Goal: Information Seeking & Learning: Learn about a topic

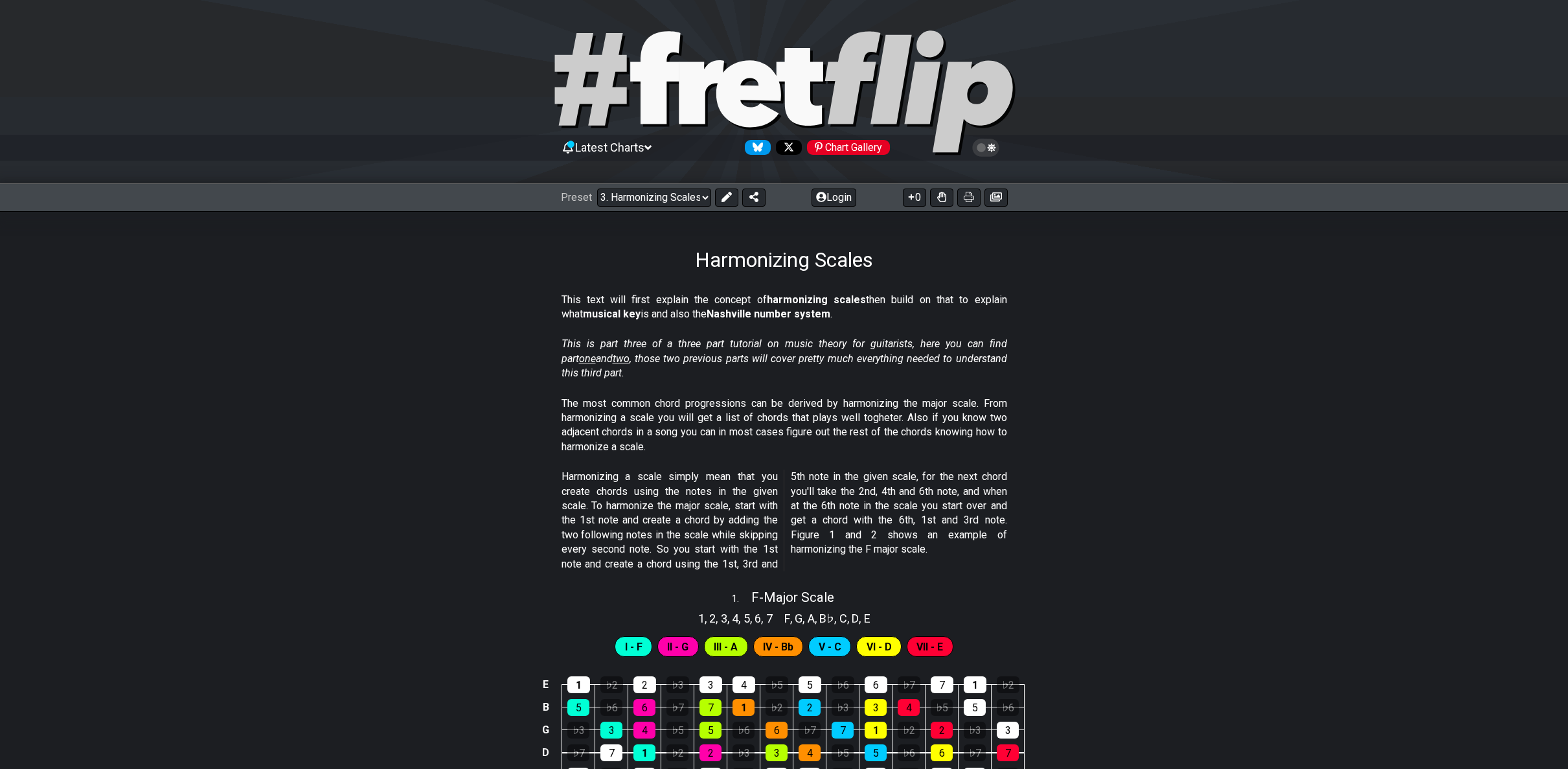
scroll to position [728, 0]
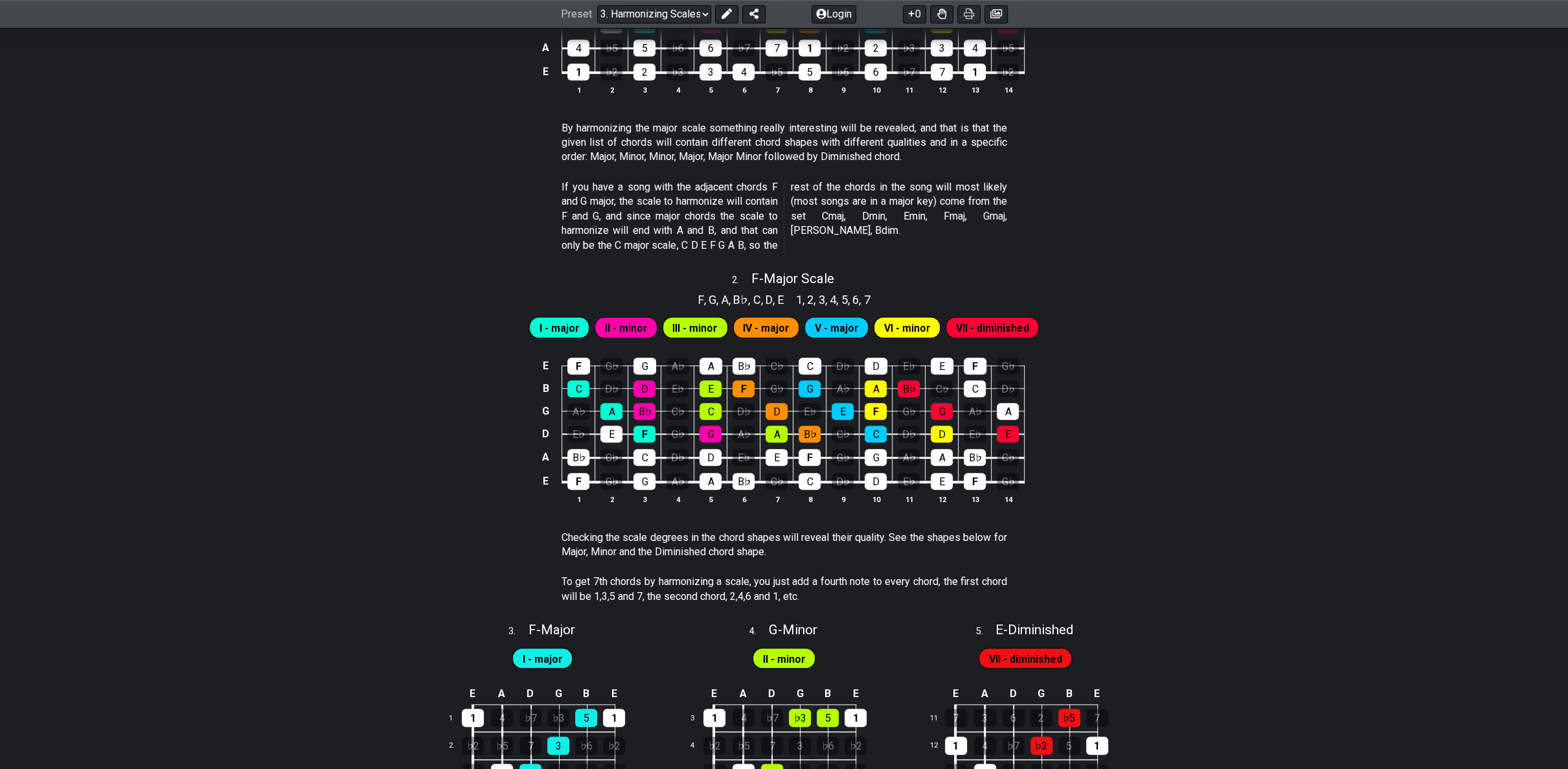
click at [1532, 150] on section "By harmonizing the major scale something really interesting will be revealed, a…" at bounding box center [784, 145] width 1568 height 59
click at [216, 298] on div "F , G , A , B♭ , C , D , E 1 , 2 , 3 , 4 , 5 , 6 , 7" at bounding box center [784, 298] width 1568 height 21
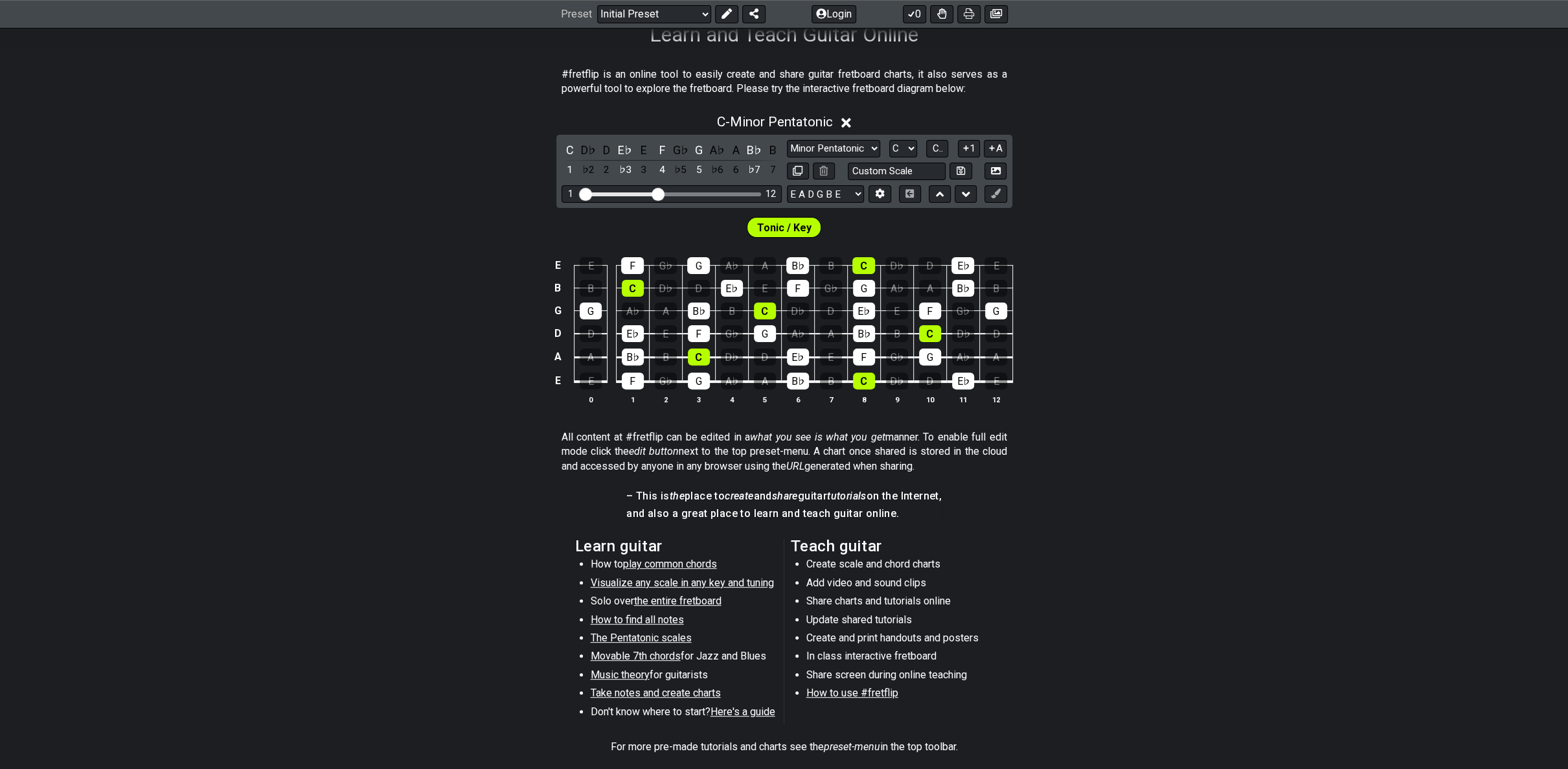
scroll to position [244, 0]
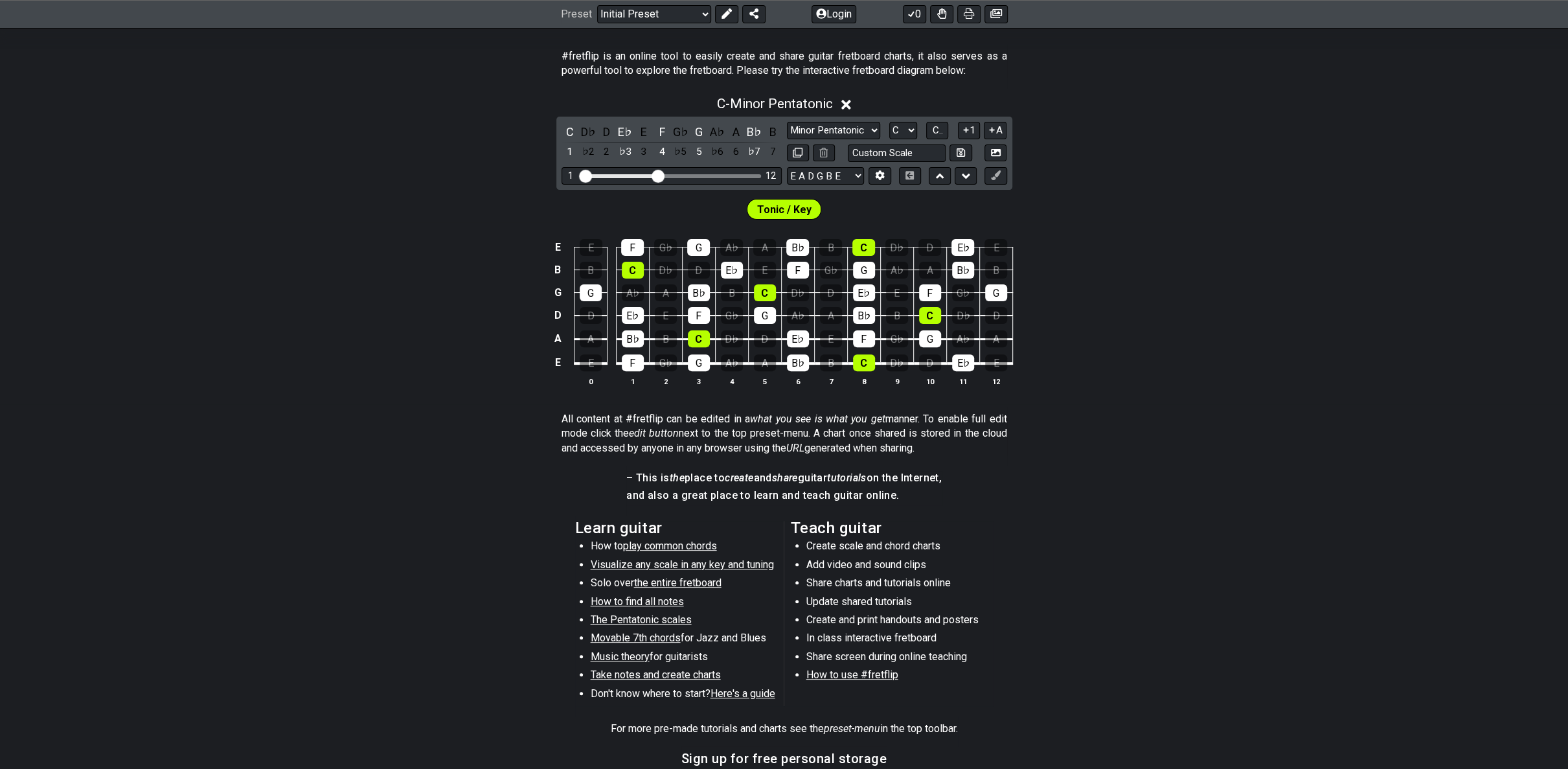
click at [658, 541] on span "play common chords" at bounding box center [670, 545] width 94 height 13
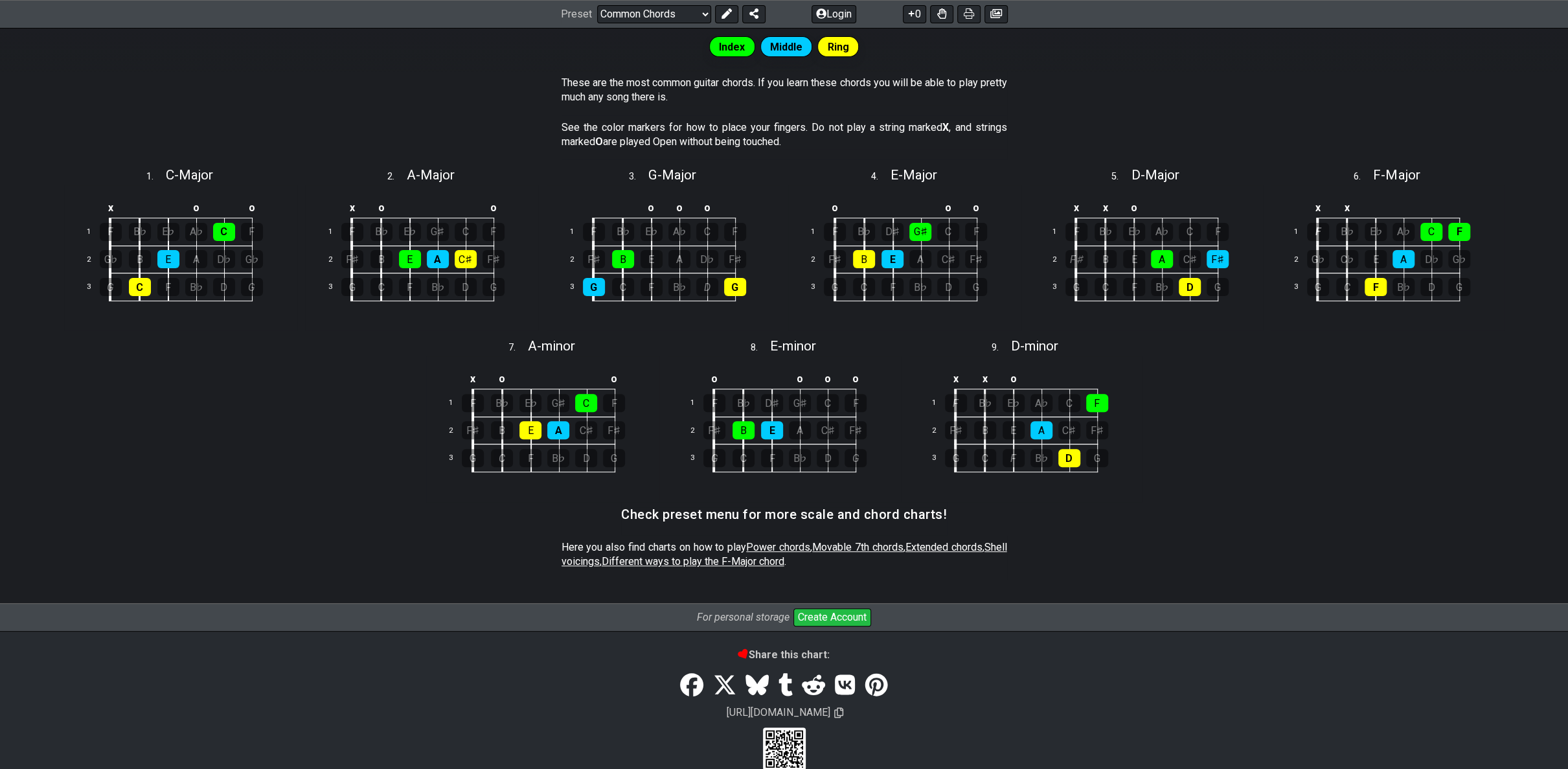
scroll to position [284, 0]
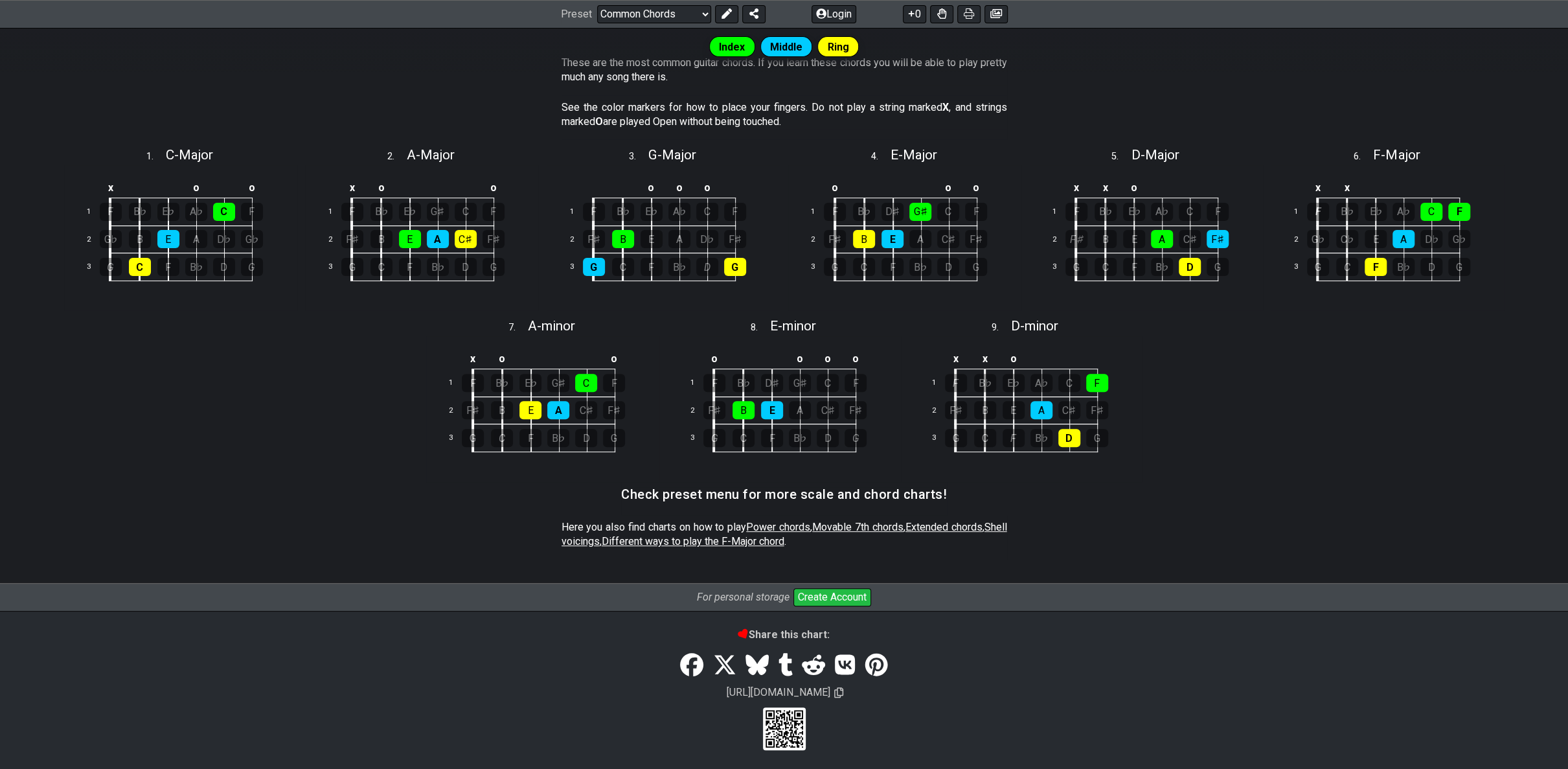
click at [890, 527] on span "Movable 7th chords" at bounding box center [858, 527] width 91 height 13
select select "/movable-7th-chords"
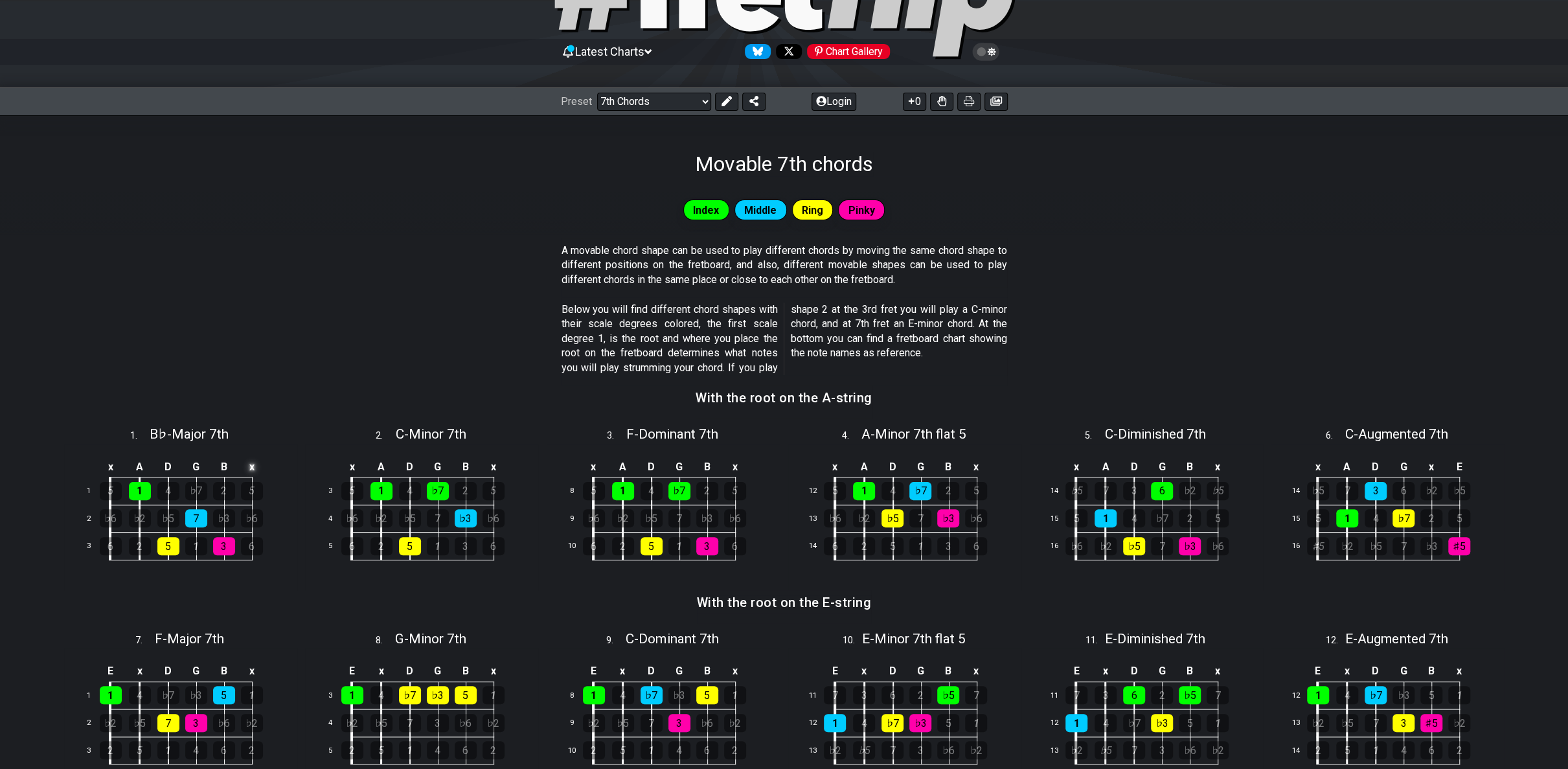
scroll to position [216, 0]
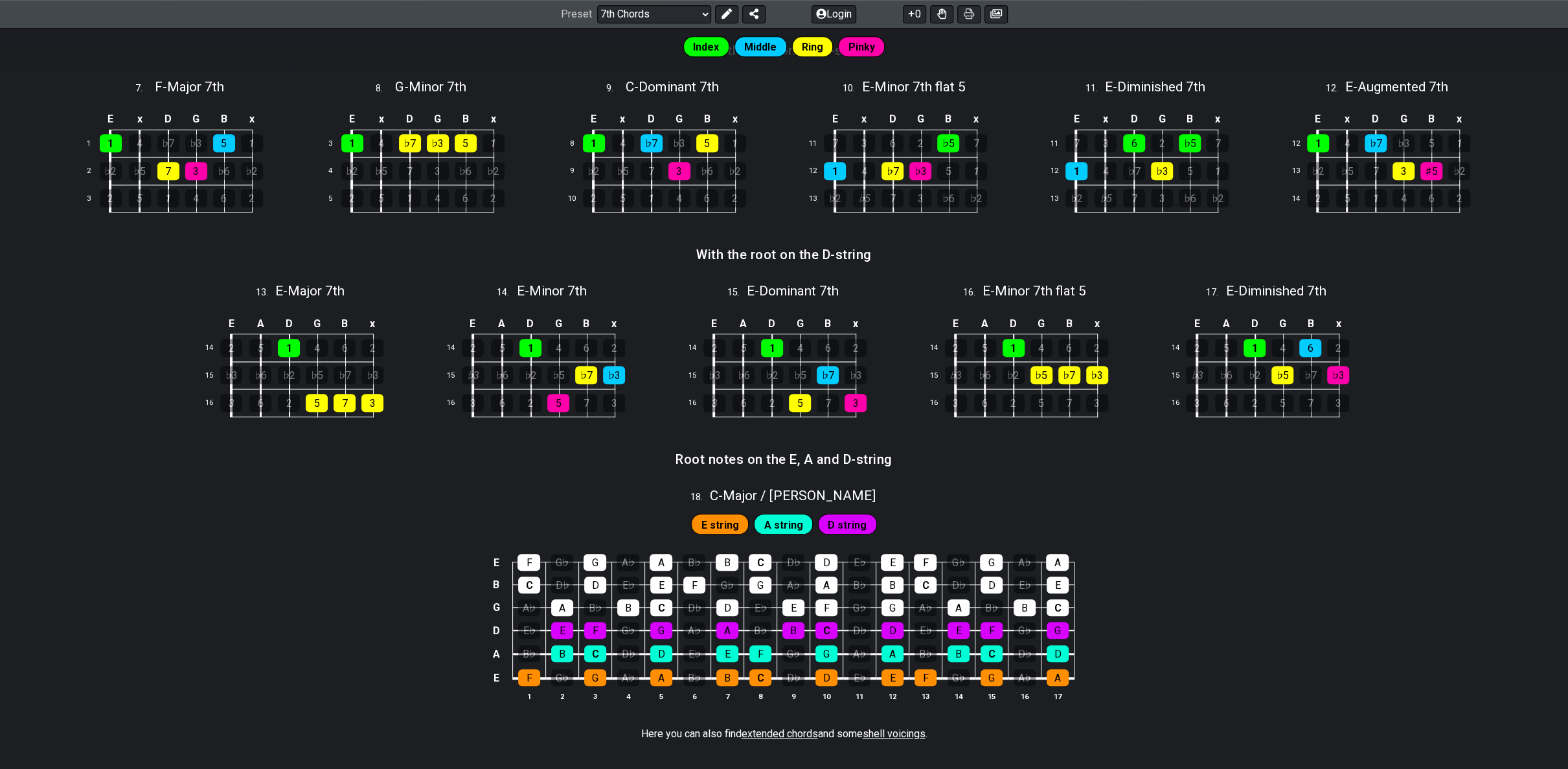
click at [318, 167] on div "Index Middle Ring Pinky A movable chord shape can be used to play different cho…" at bounding box center [784, 200] width 1568 height 1152
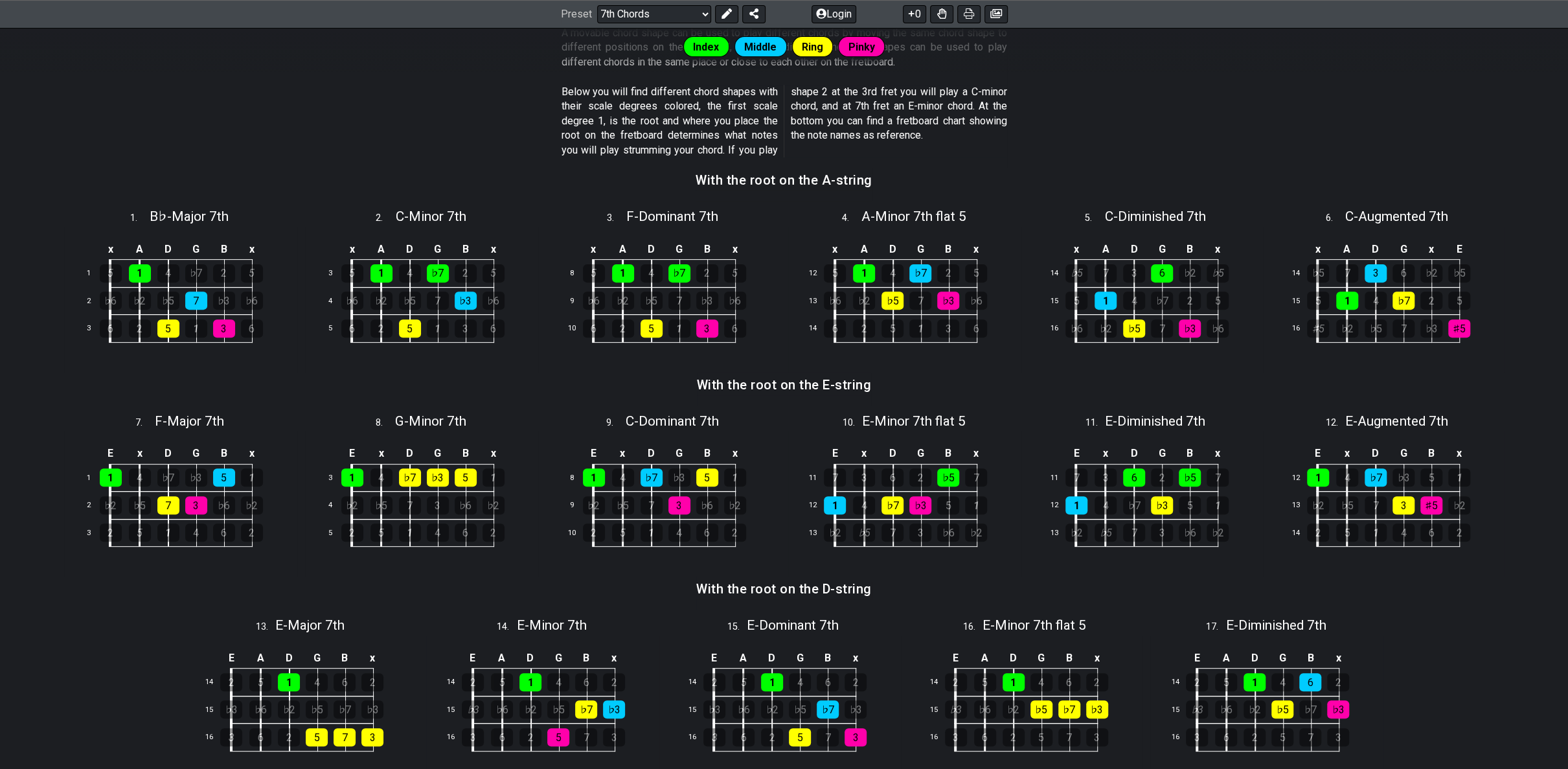
scroll to position [298, 0]
